Goal: Information Seeking & Learning: Learn about a topic

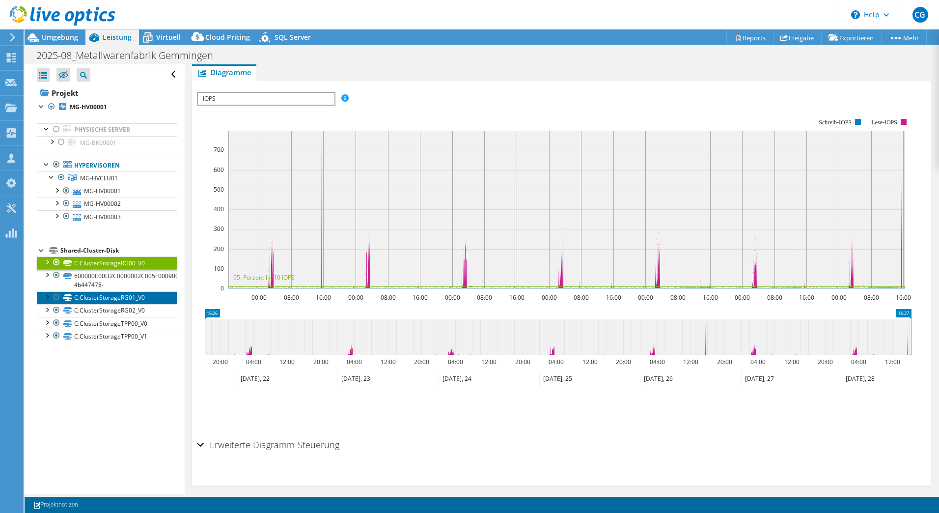
click at [140, 301] on link "C:ClusterStorageRG01_V0" at bounding box center [107, 297] width 140 height 13
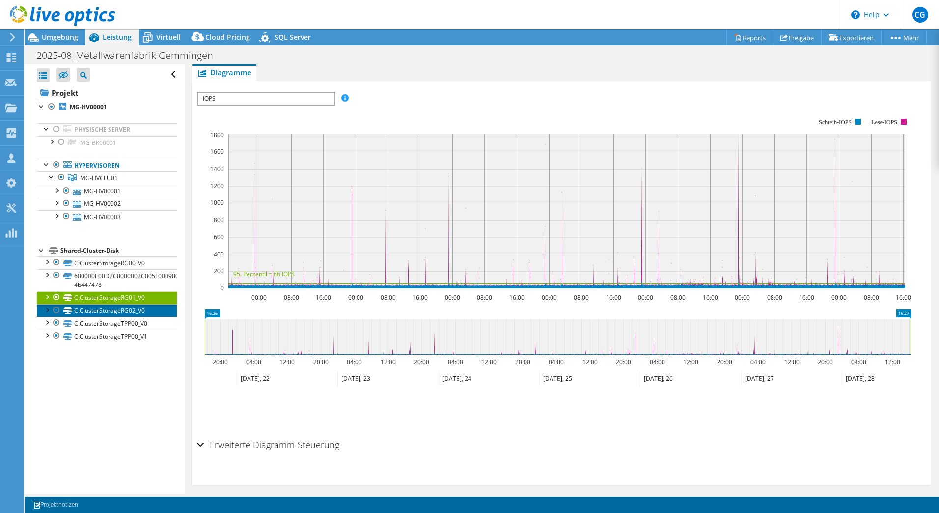
click at [143, 311] on link "C:ClusterStorageRG02_V0" at bounding box center [107, 310] width 140 height 13
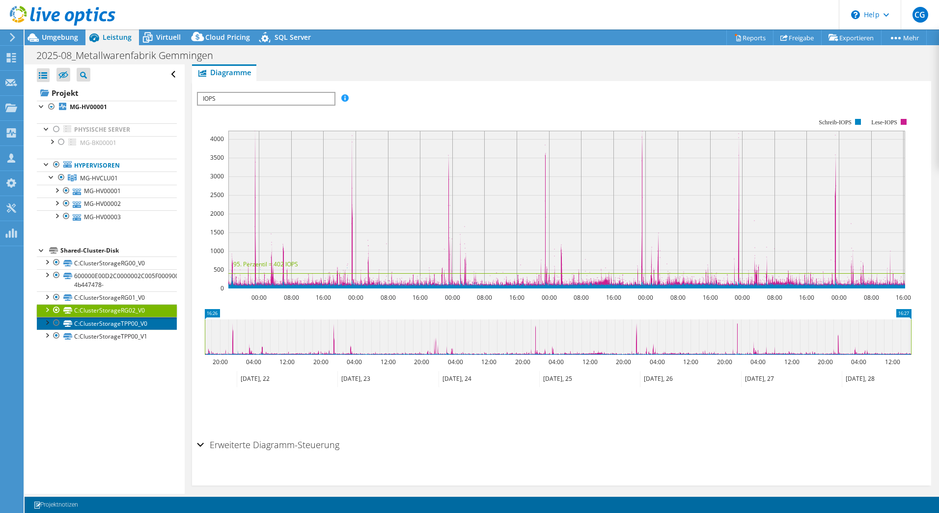
click at [128, 323] on link "C:ClusterStorageTPP00_V0" at bounding box center [107, 323] width 140 height 13
